Goal: Find specific page/section: Find specific page/section

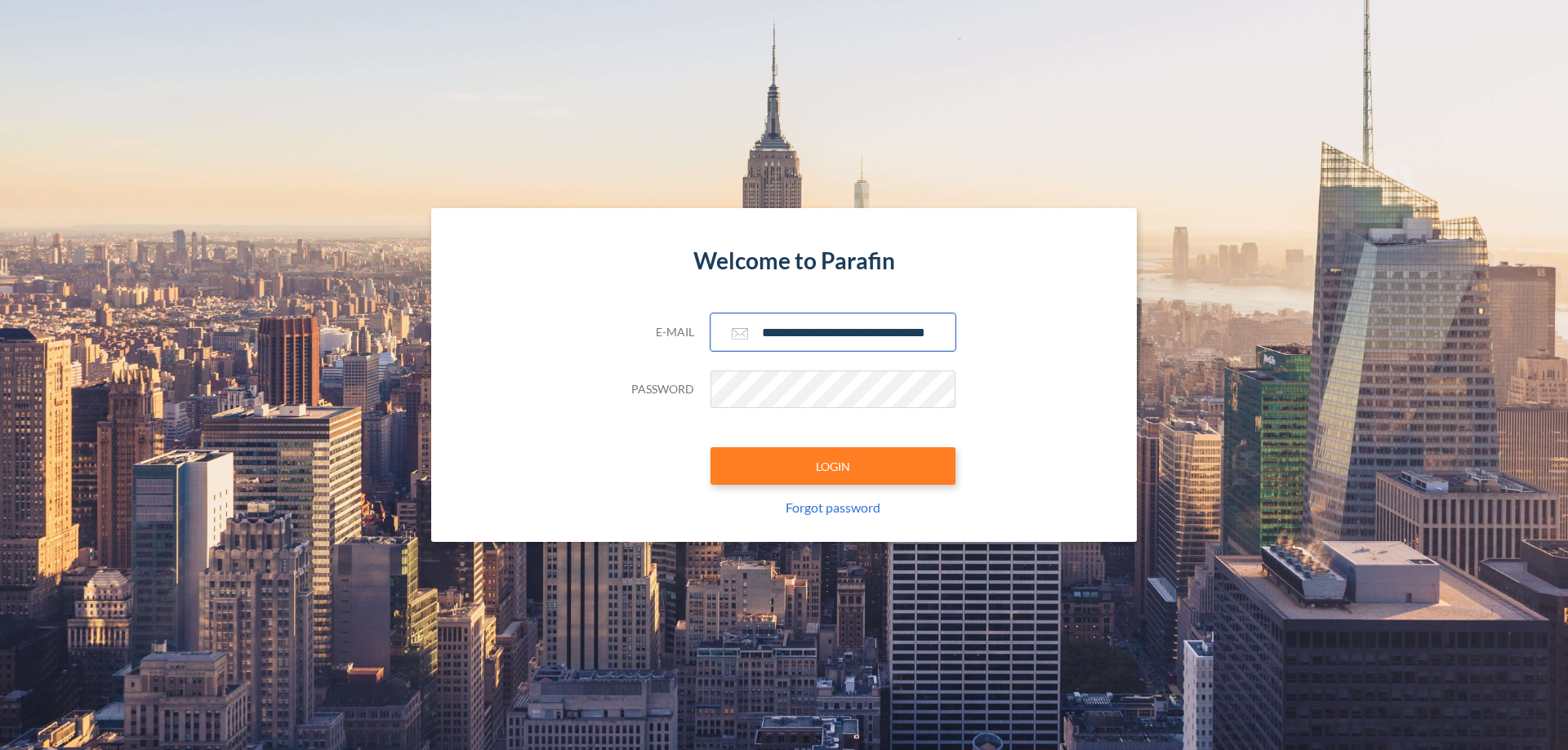
type input "**********"
click at [833, 466] on button "LOGIN" at bounding box center [833, 466] width 245 height 38
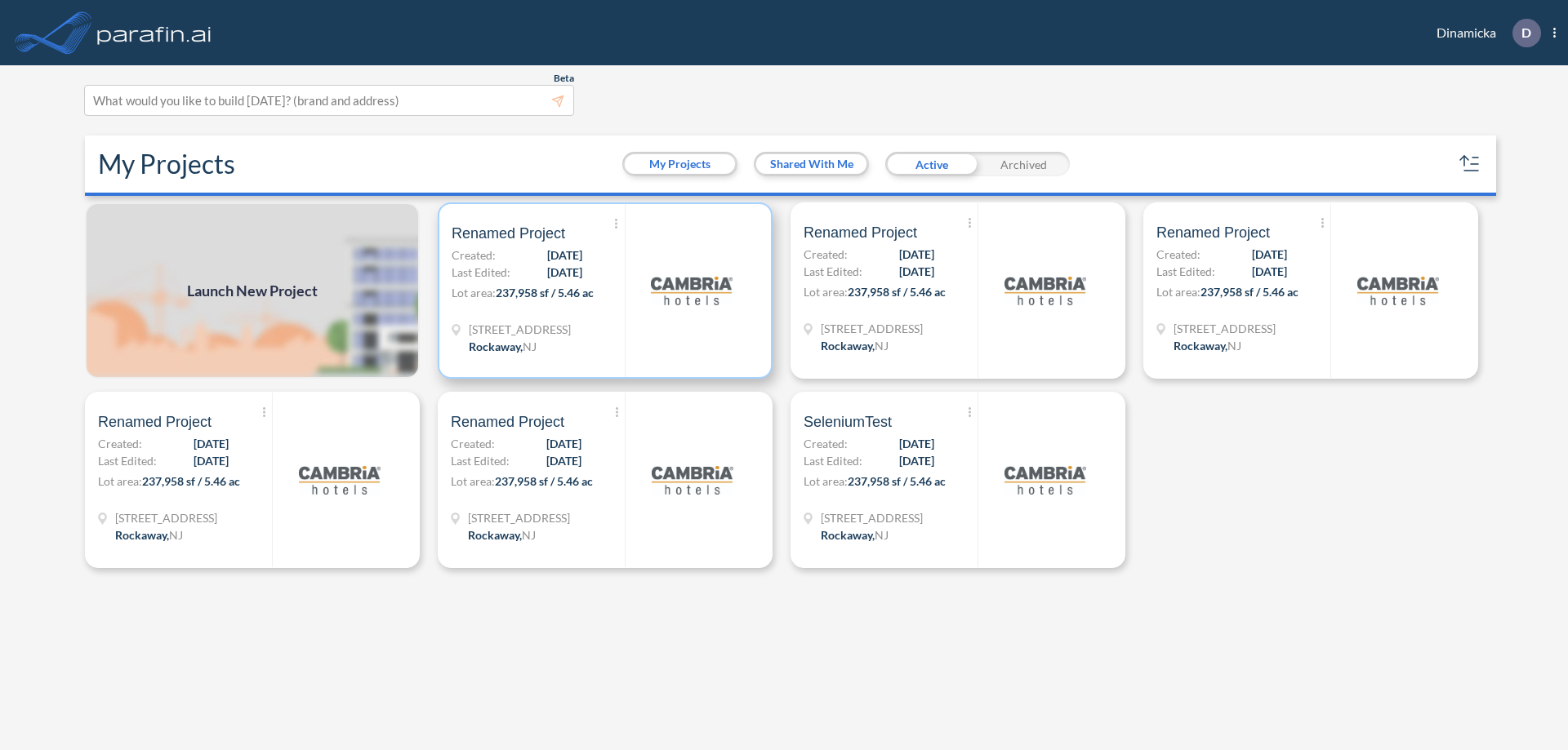
scroll to position [4, 0]
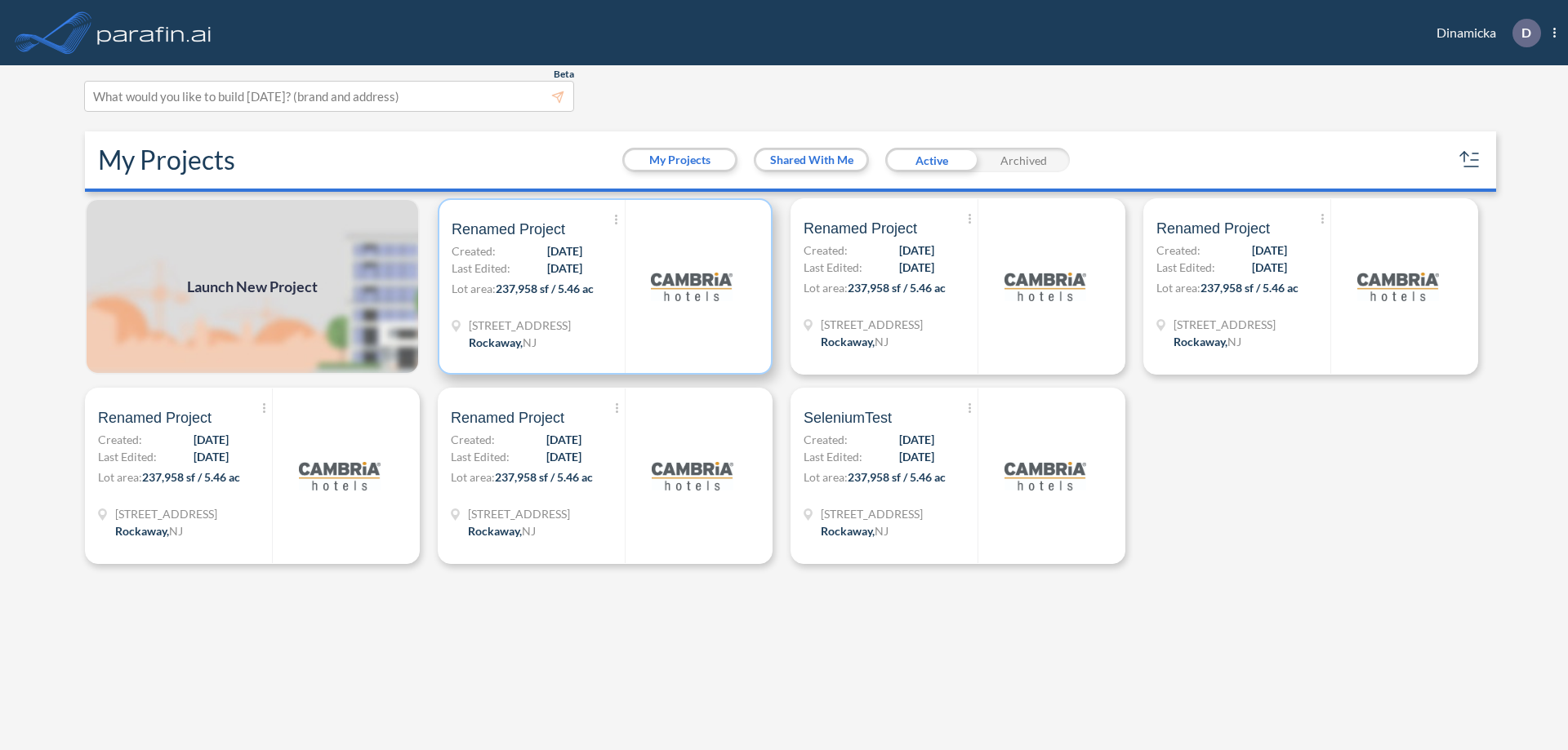
click at [605, 286] on p "Lot area: 237,958 sf / 5.46 ac" at bounding box center [538, 291] width 173 height 24
